Goal: Task Accomplishment & Management: Use online tool/utility

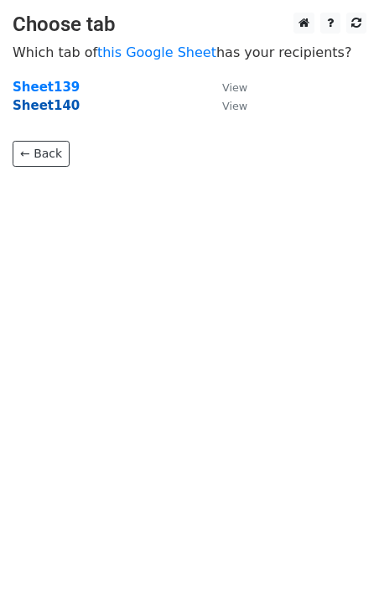
click at [54, 111] on strong "Sheet140" at bounding box center [46, 105] width 67 height 15
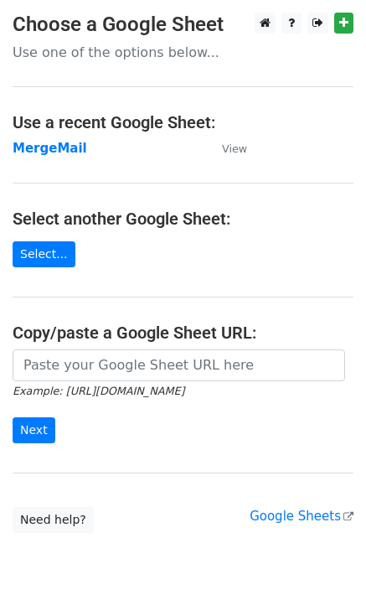
click at [48, 157] on td "MergeMail" at bounding box center [109, 148] width 193 height 19
click at [52, 153] on strong "MergeMail" at bounding box center [50, 148] width 75 height 15
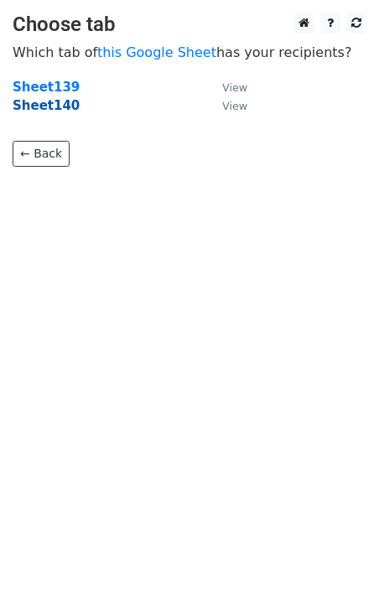
click at [55, 109] on strong "Sheet140" at bounding box center [46, 105] width 67 height 15
